Goal: Task Accomplishment & Management: Use online tool/utility

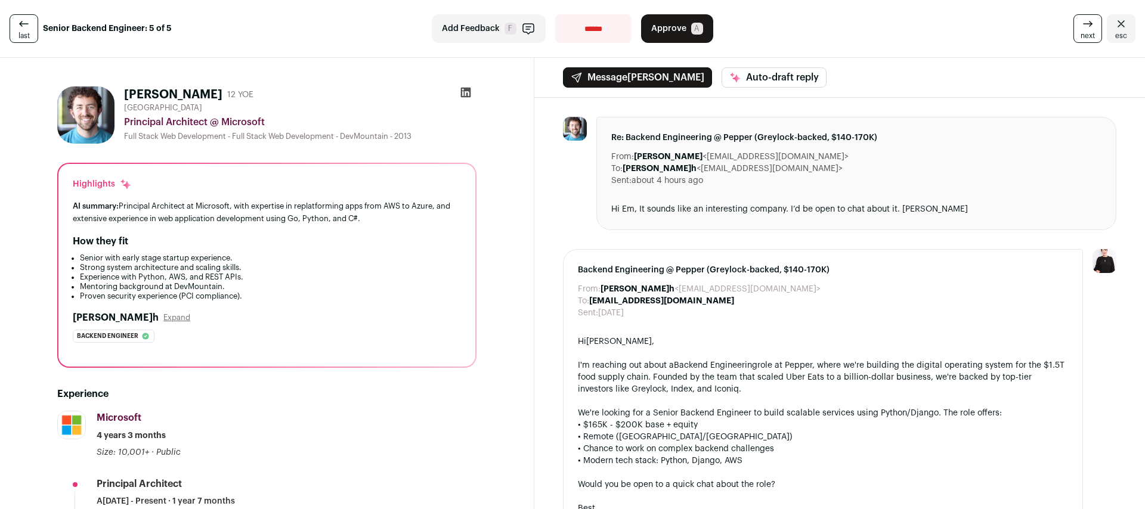
click at [668, 27] on span "Approve" at bounding box center [668, 29] width 35 height 12
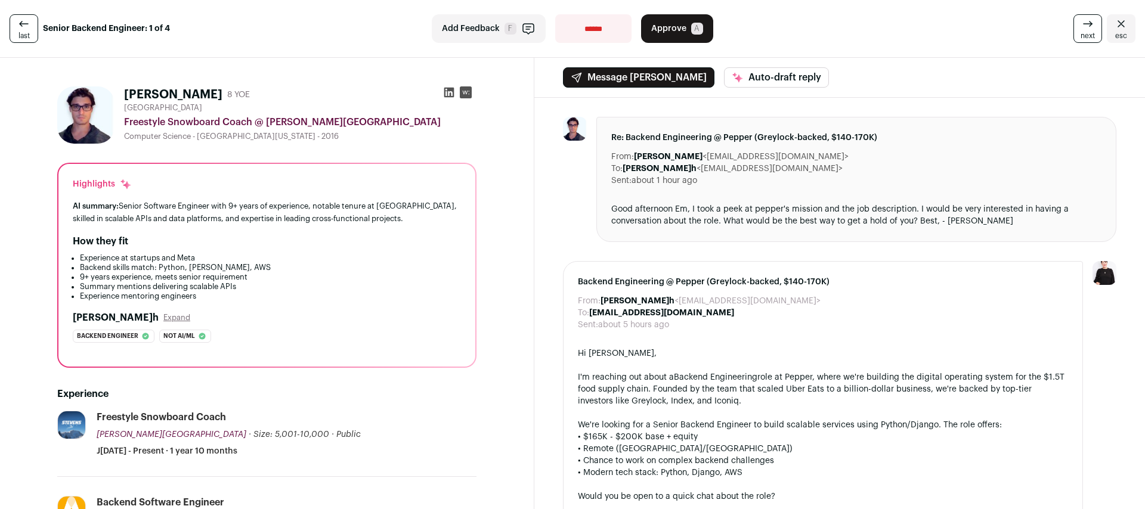
click at [674, 26] on span "Approve" at bounding box center [668, 29] width 35 height 12
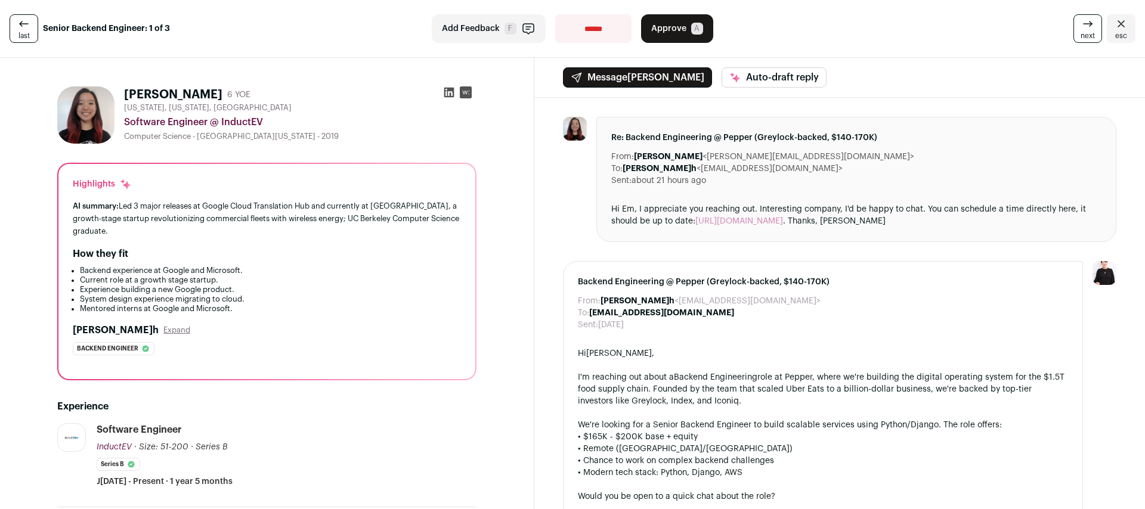
click at [659, 24] on span "Approve" at bounding box center [668, 29] width 35 height 12
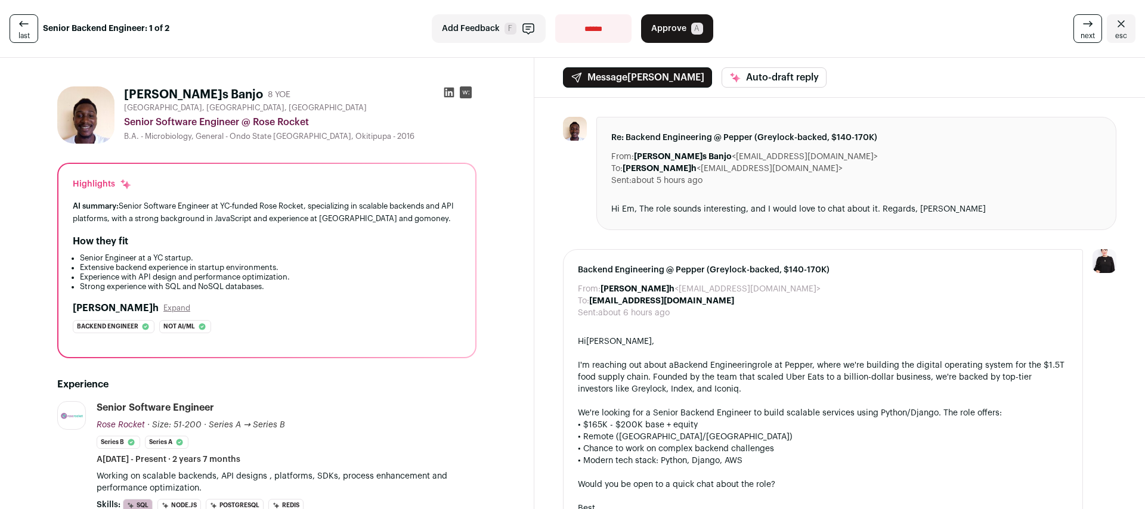
click at [678, 20] on button "Approve A" at bounding box center [677, 28] width 72 height 29
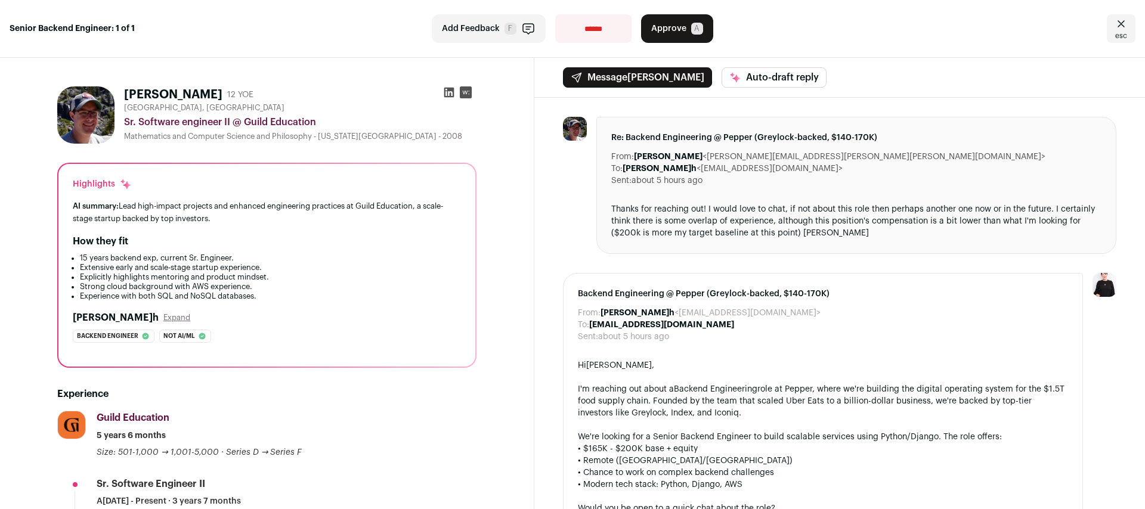
click at [675, 27] on span "Approve" at bounding box center [668, 29] width 35 height 12
